Goal: Task Accomplishment & Management: Manage account settings

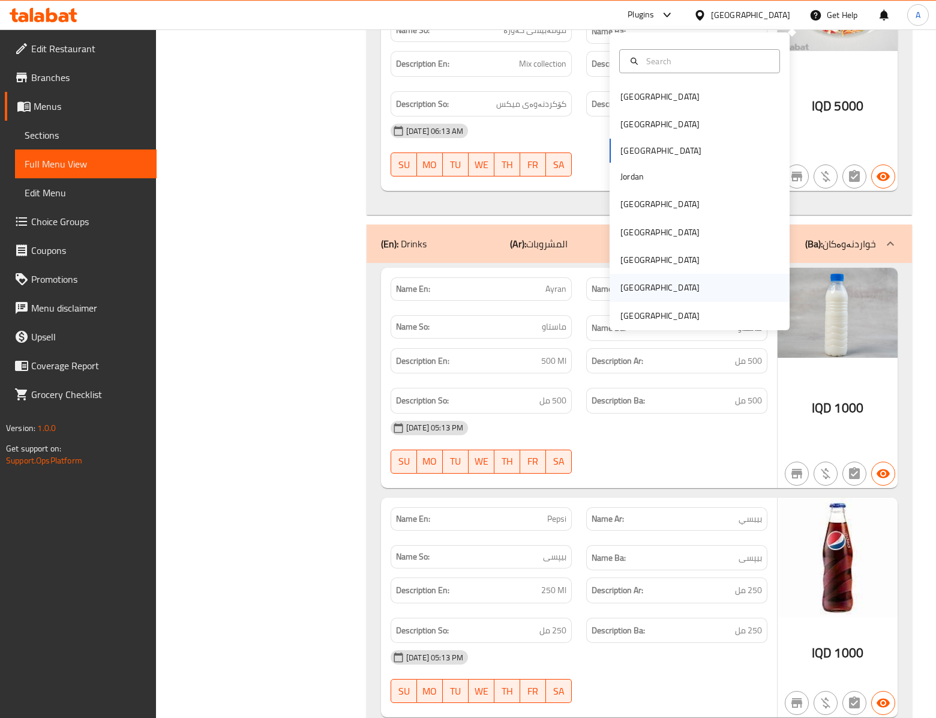
scroll to position [2237, 0]
click at [621, 206] on div "[GEOGRAPHIC_DATA]" at bounding box center [660, 203] width 79 height 13
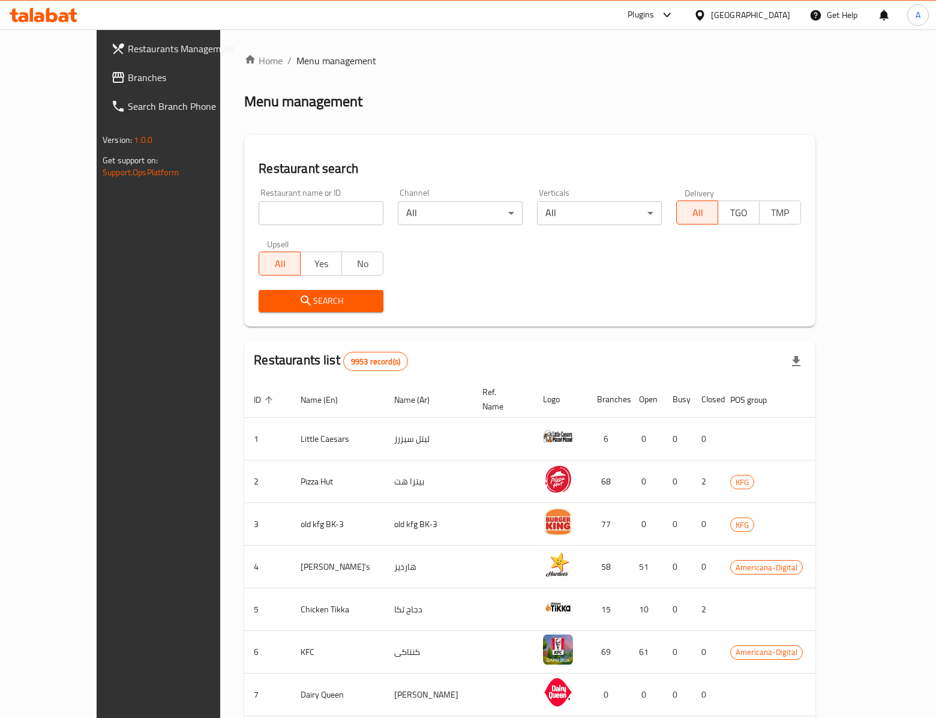
click at [259, 216] on input "search" at bounding box center [321, 213] width 125 height 24
paste input "7669"
type input "7669"
click at [268, 301] on span "Search" at bounding box center [321, 301] width 106 height 15
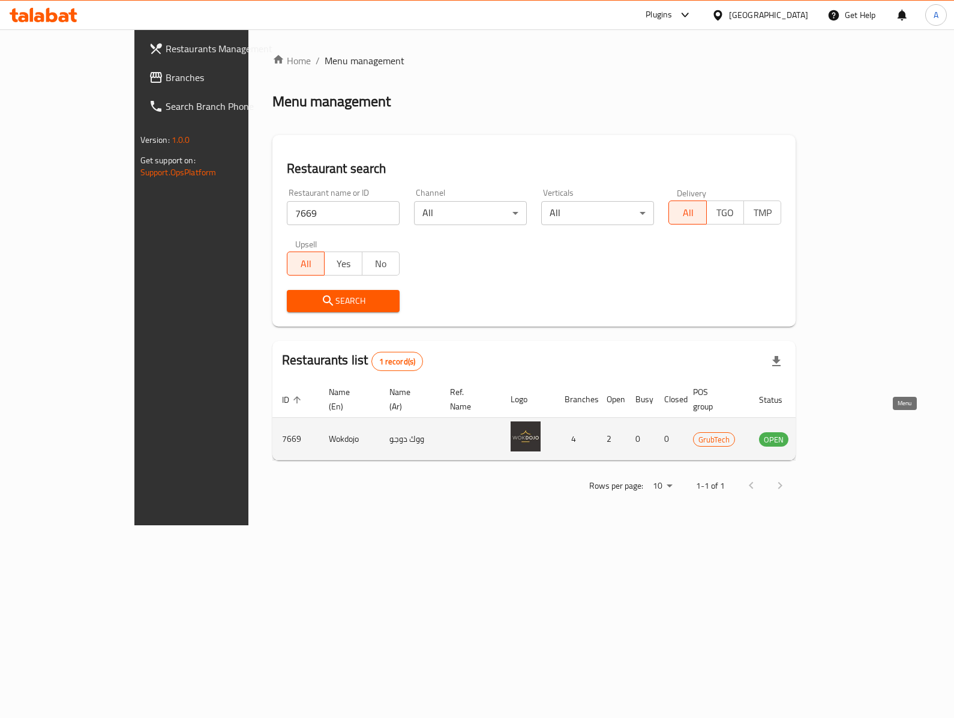
click at [837, 432] on icon "enhanced table" at bounding box center [829, 439] width 14 height 14
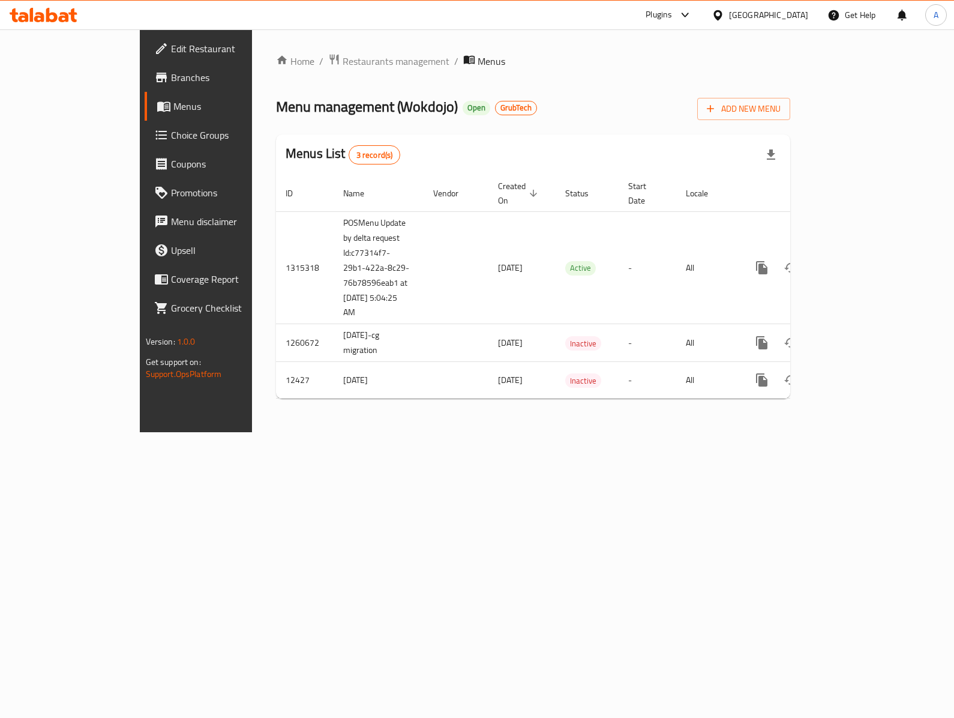
click at [171, 46] on span "Edit Restaurant" at bounding box center [230, 48] width 119 height 14
